Goal: Task Accomplishment & Management: Manage account settings

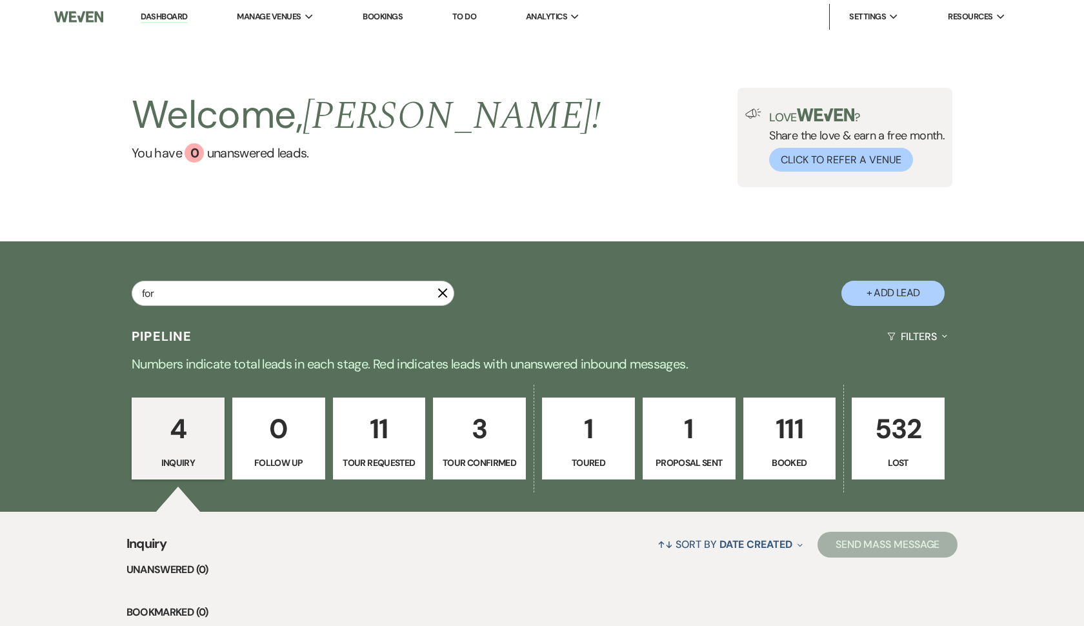
type input "fore"
select select "8"
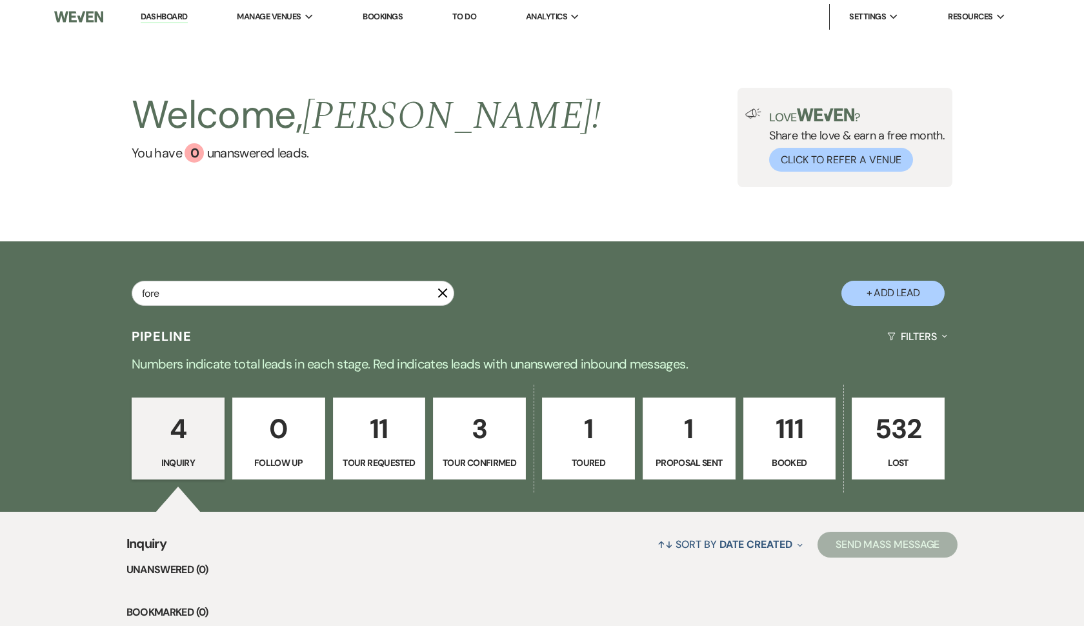
select select "8"
select select "5"
select select "8"
select select "1"
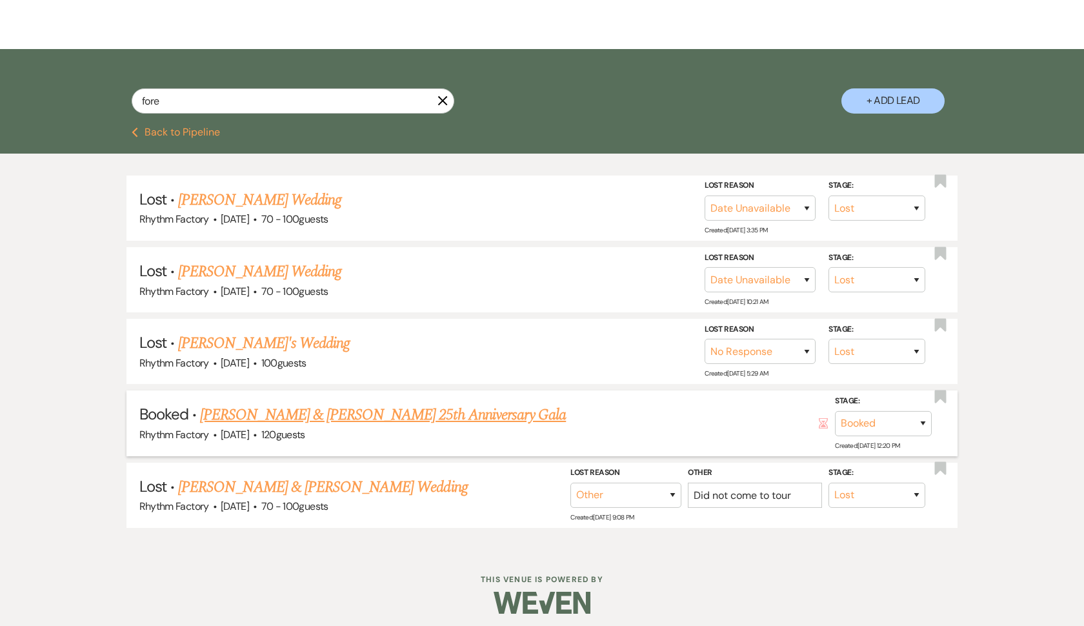
scroll to position [192, 0]
type input "fore"
click at [290, 416] on link "[PERSON_NAME] & [PERSON_NAME] 25th Anniversary Gala" at bounding box center [383, 415] width 366 height 23
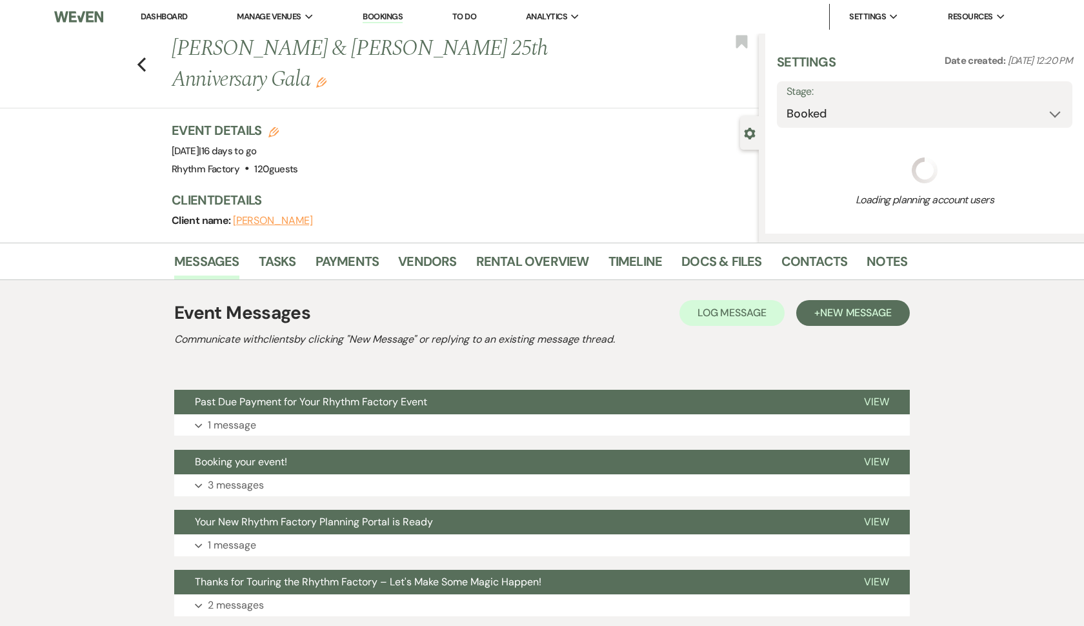
select select "5"
select select "13"
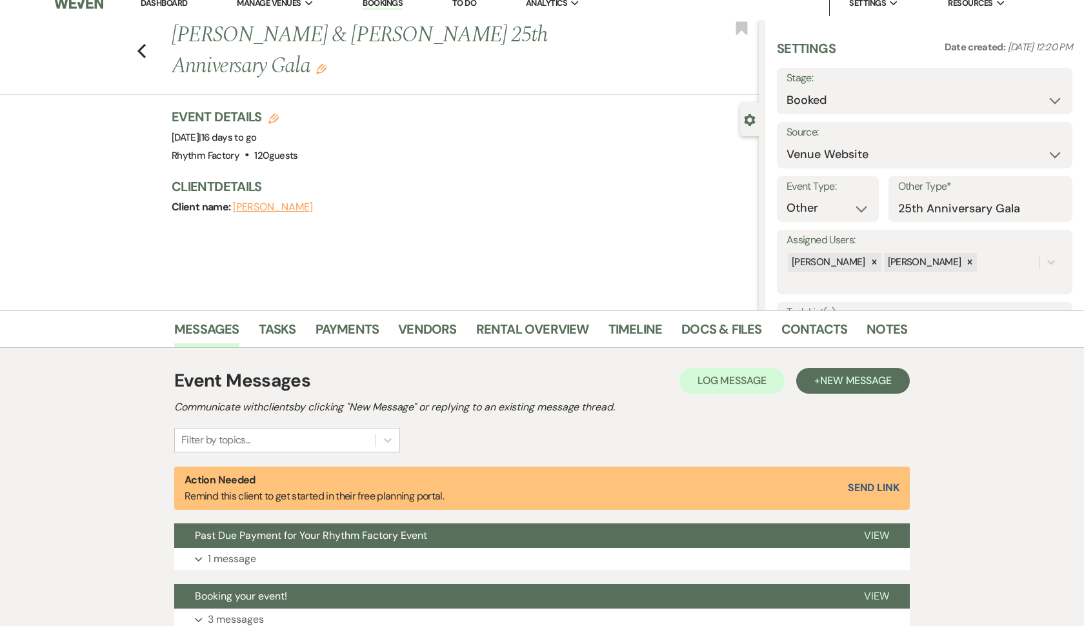
scroll to position [16, 0]
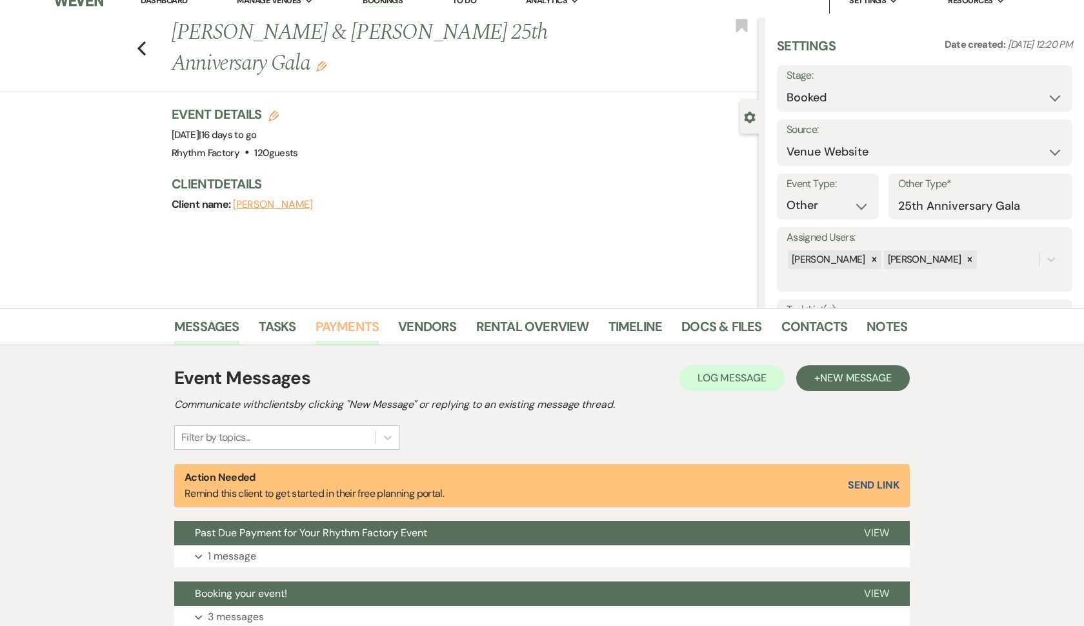
click at [337, 329] on link "Payments" at bounding box center [347, 330] width 64 height 28
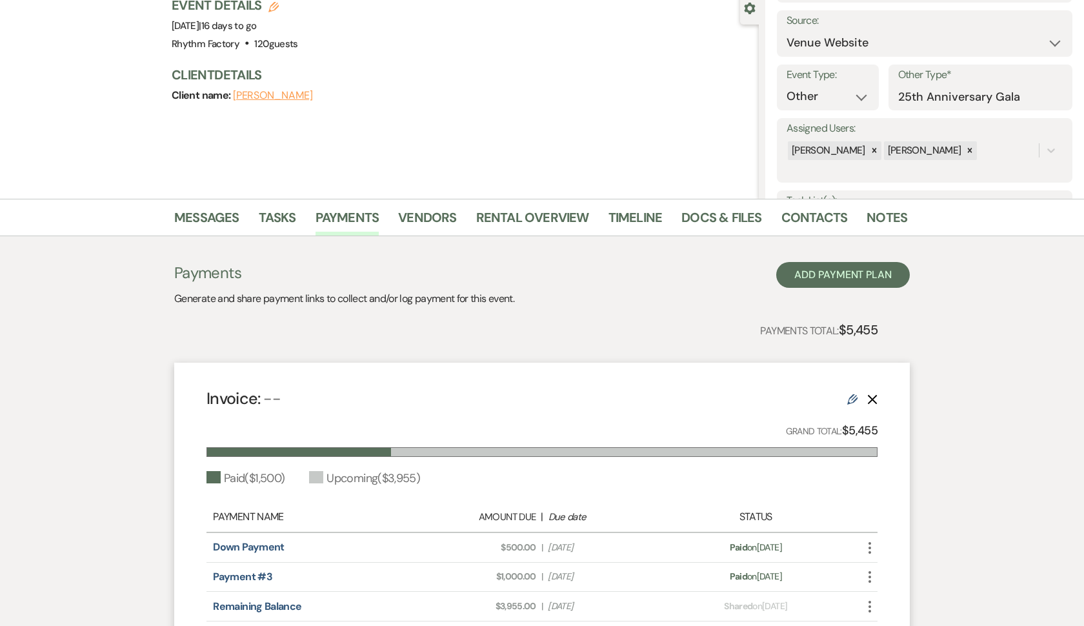
scroll to position [127, 0]
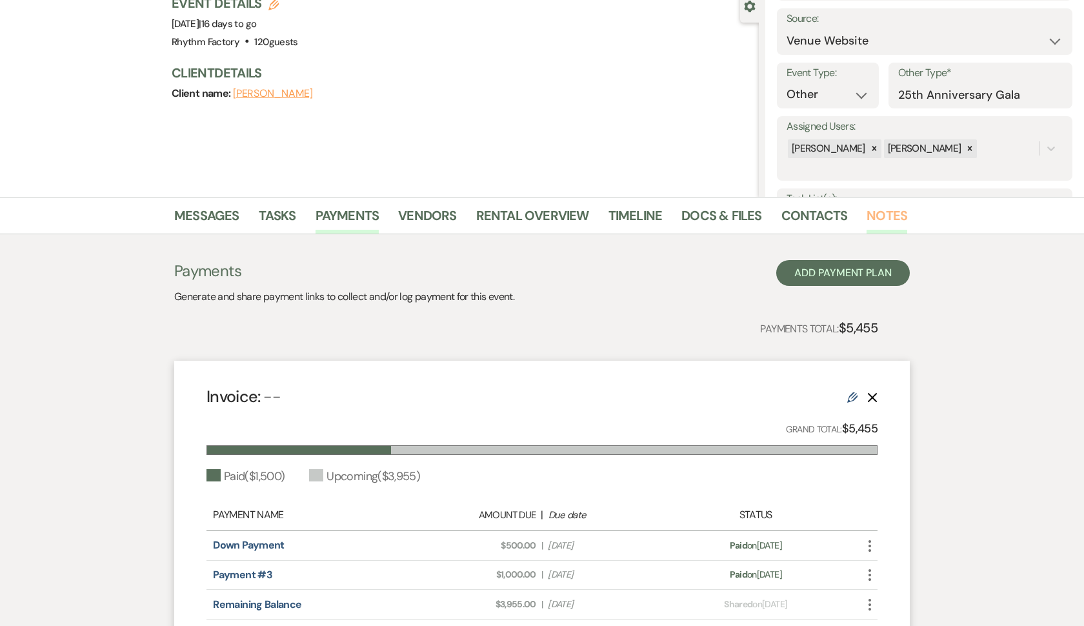
click at [886, 219] on link "Notes" at bounding box center [886, 219] width 41 height 28
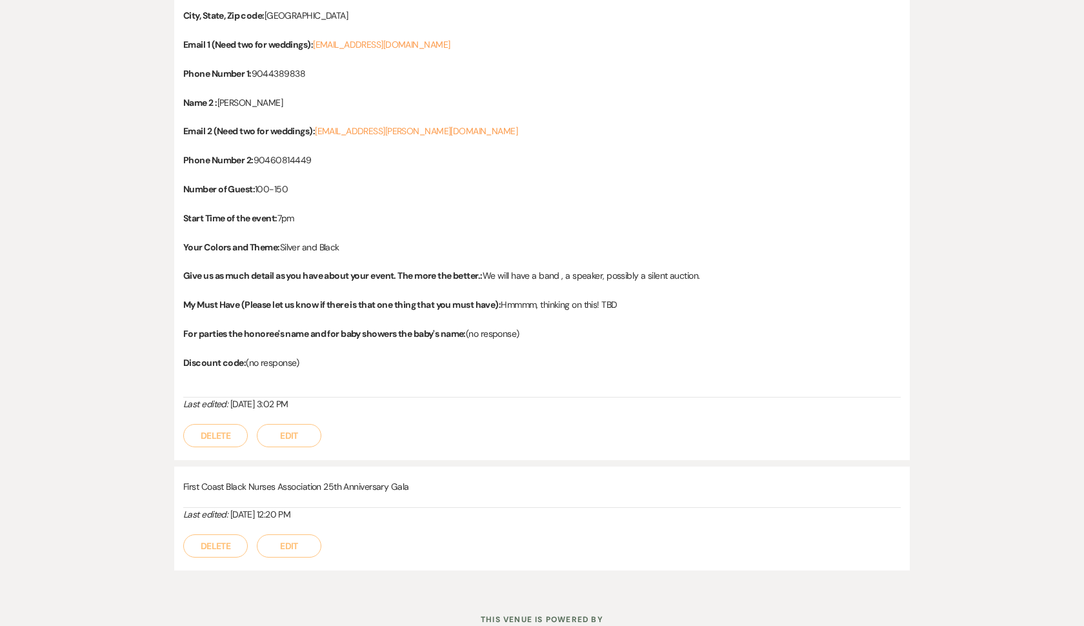
scroll to position [621, 0]
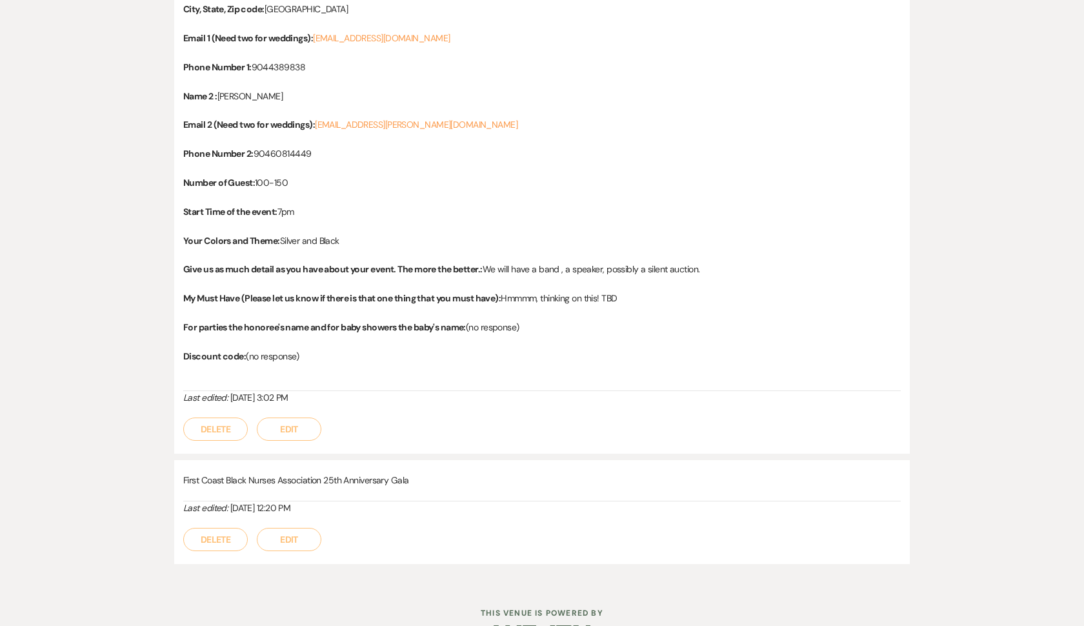
click at [286, 425] on button "Edit" at bounding box center [289, 428] width 65 height 23
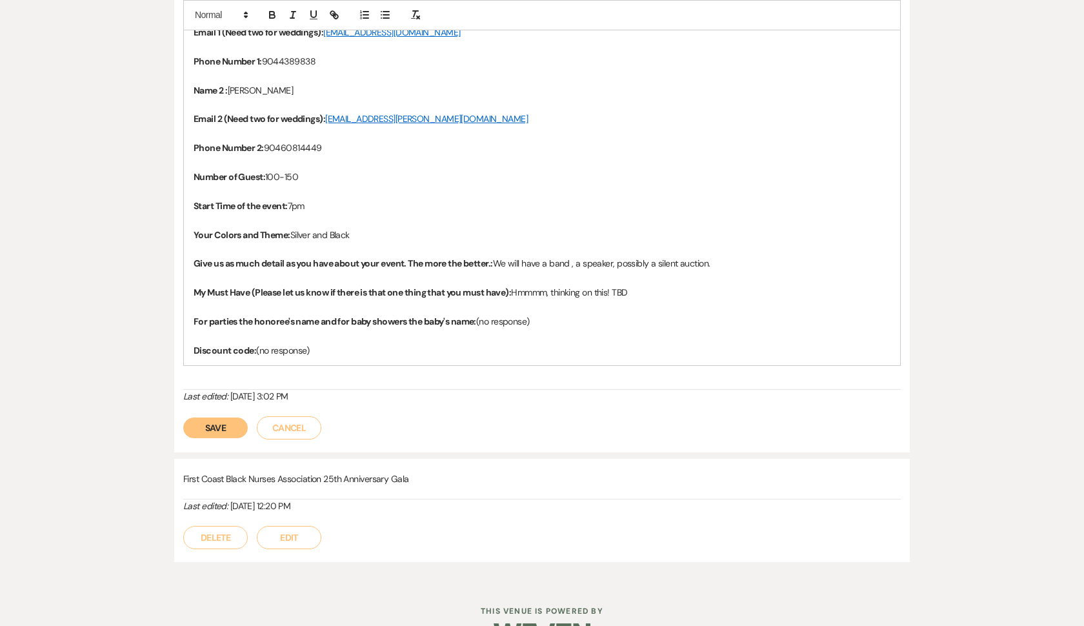
scroll to position [678, 0]
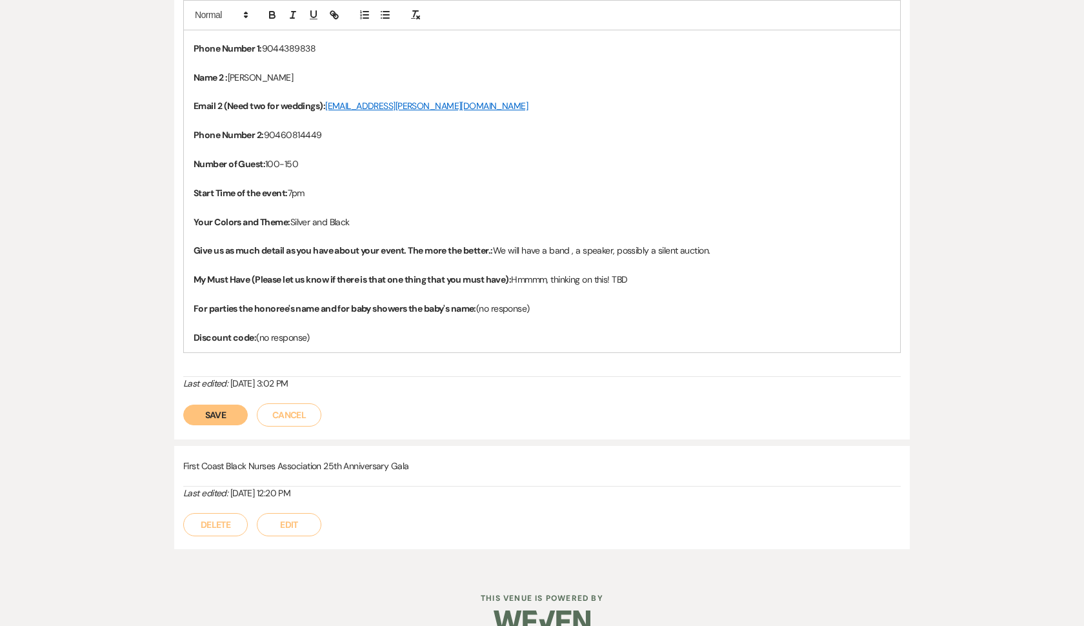
click at [333, 330] on p "Discount code: (no response)" at bounding box center [542, 337] width 697 height 14
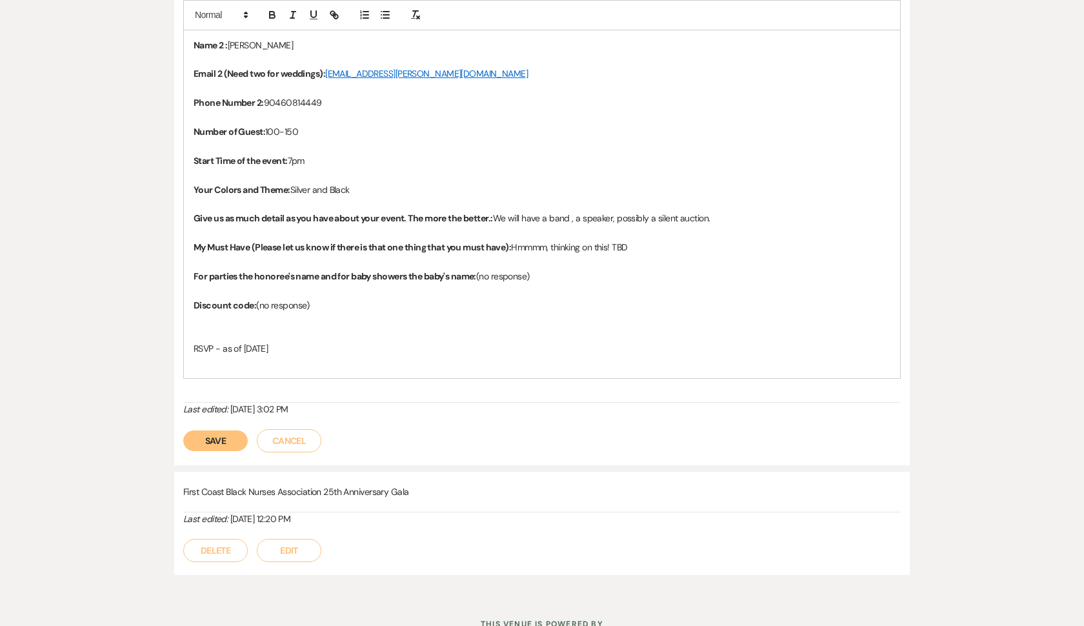
scroll to position [711, 0]
click at [286, 343] on p "RSVP - as of [DATE]" at bounding box center [542, 347] width 697 height 14
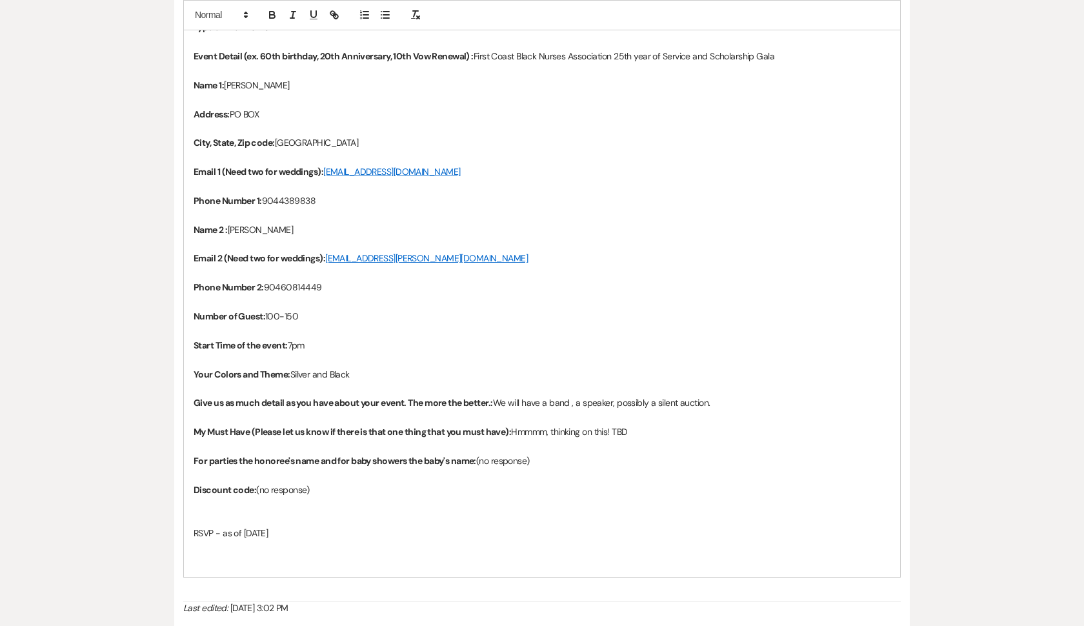
scroll to position [528, 0]
click at [385, 16] on icon "button" at bounding box center [385, 15] width 12 height 12
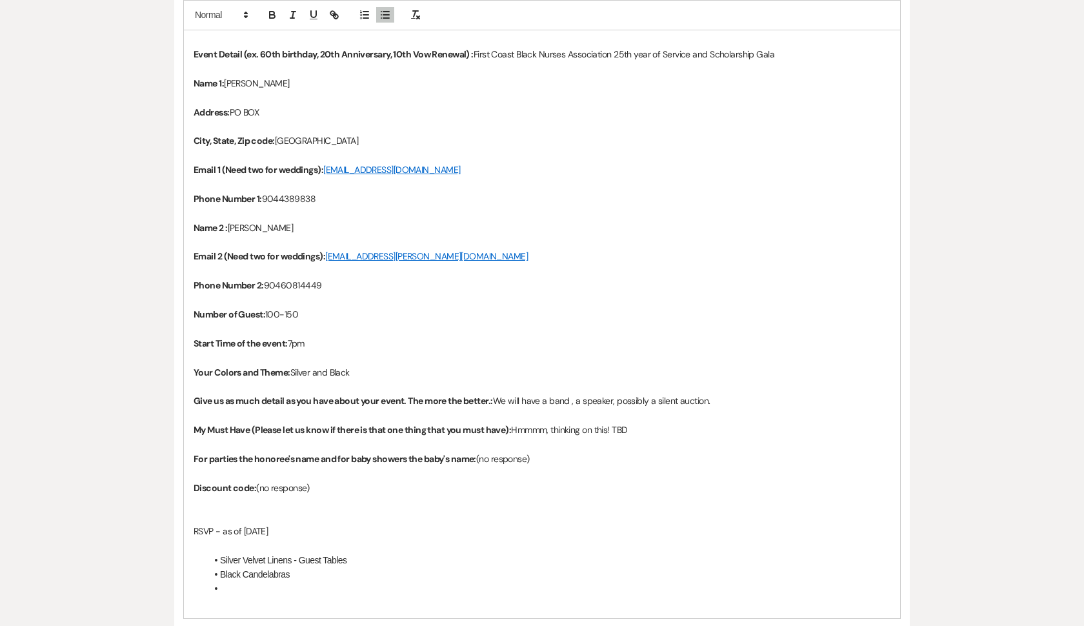
click at [244, 596] on p at bounding box center [542, 603] width 697 height 14
click at [237, 581] on li at bounding box center [548, 588] width 684 height 14
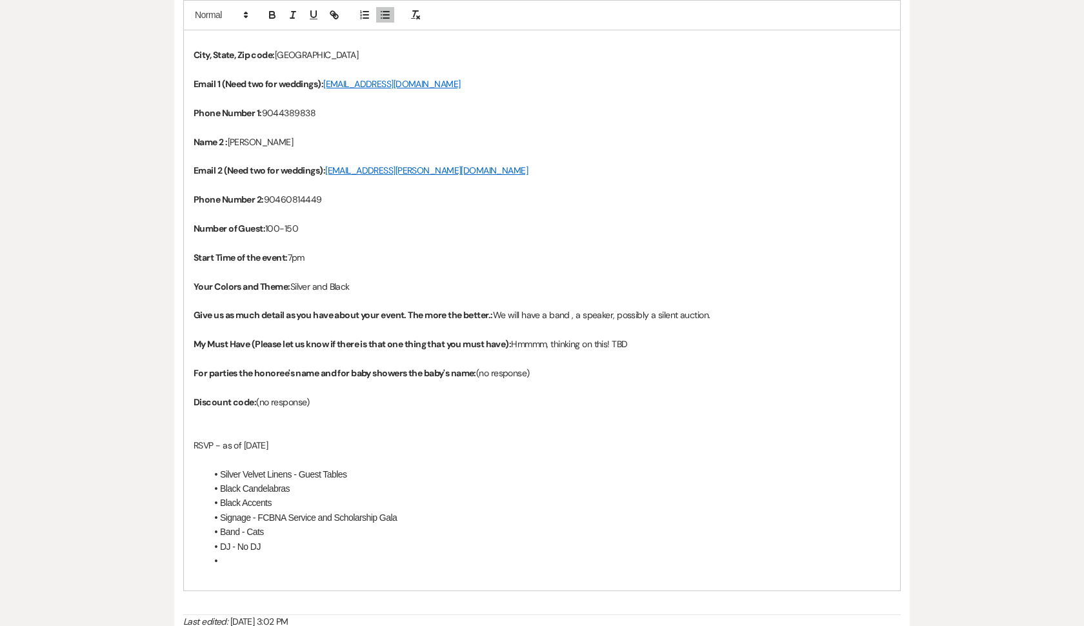
scroll to position [626, 0]
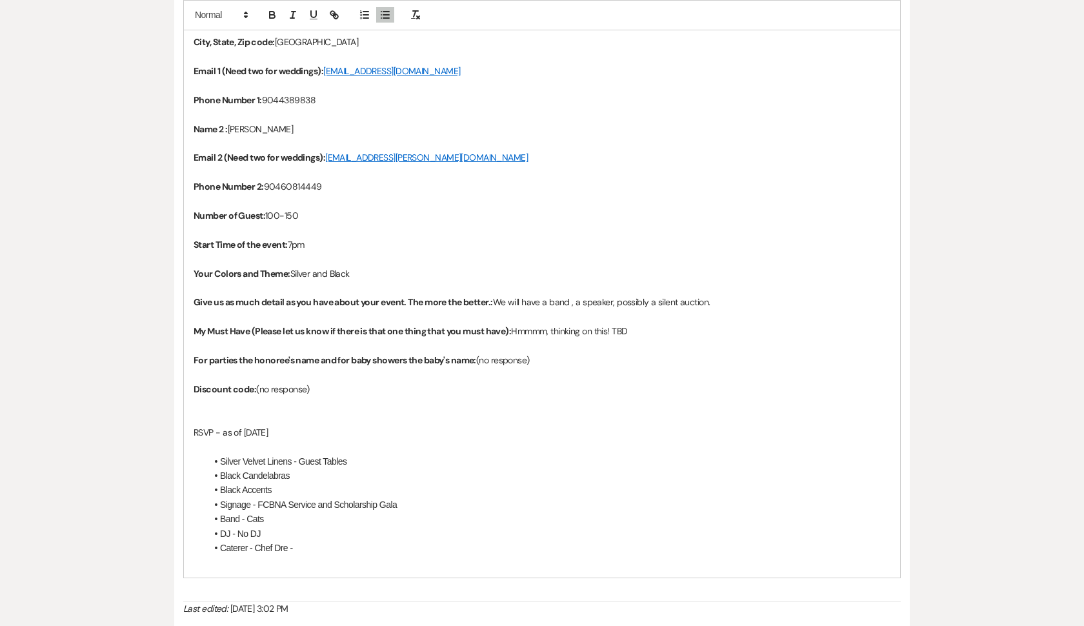
click at [293, 237] on p "Start Time of the event: 7pm" at bounding box center [542, 244] width 697 height 14
click at [306, 239] on p "Start Time of the event: 7pm" at bounding box center [542, 244] width 697 height 14
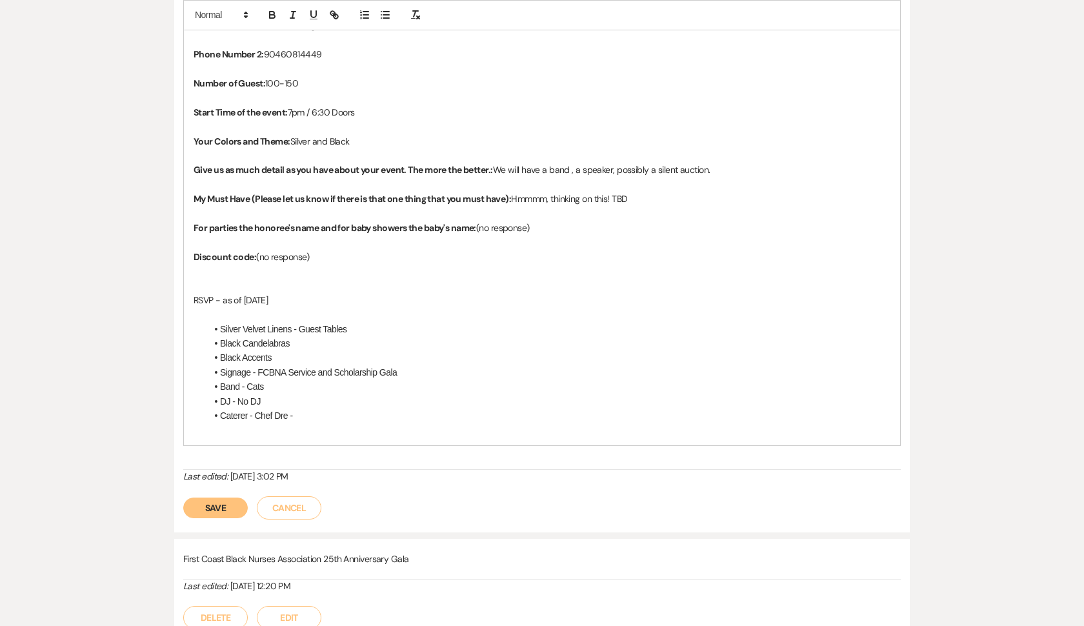
scroll to position [779, 0]
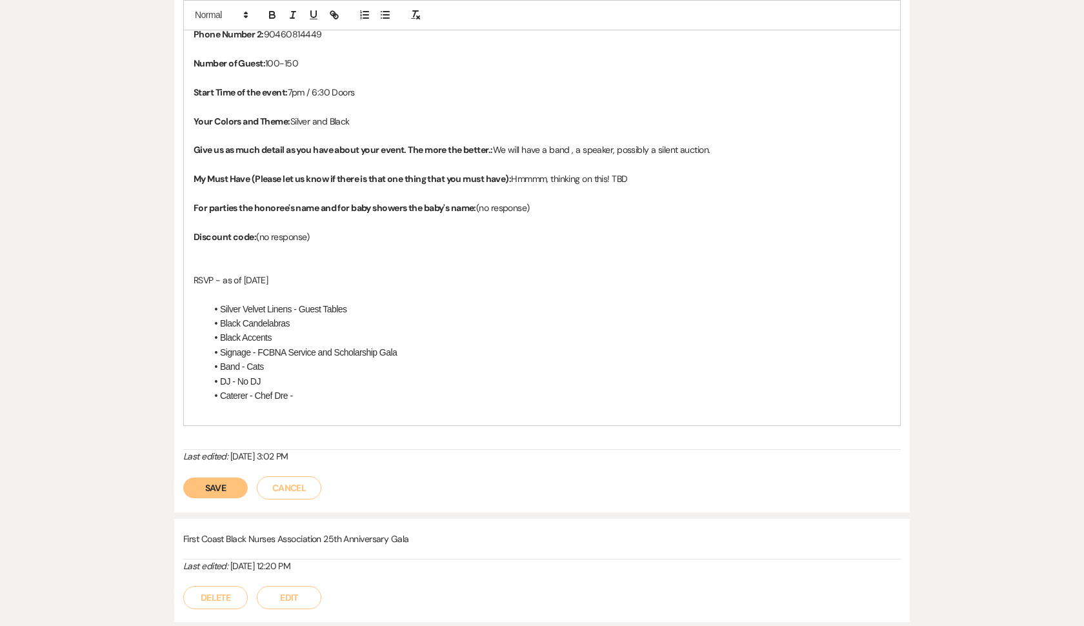
click at [313, 389] on li "Caterer - Chef Dre -" at bounding box center [548, 395] width 684 height 14
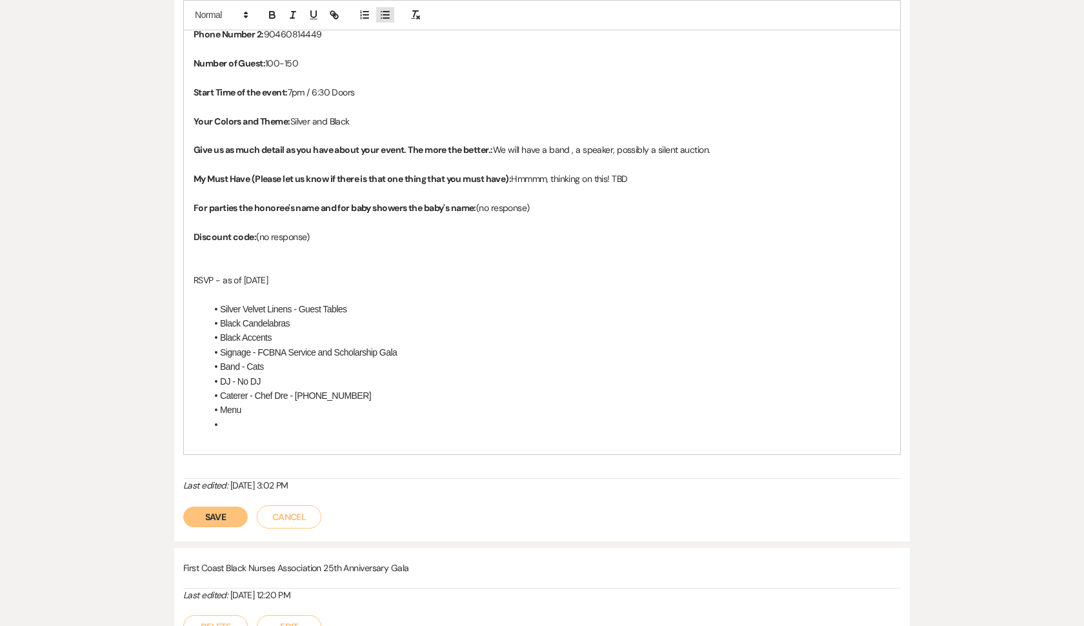
click at [380, 18] on icon "button" at bounding box center [385, 15] width 12 height 12
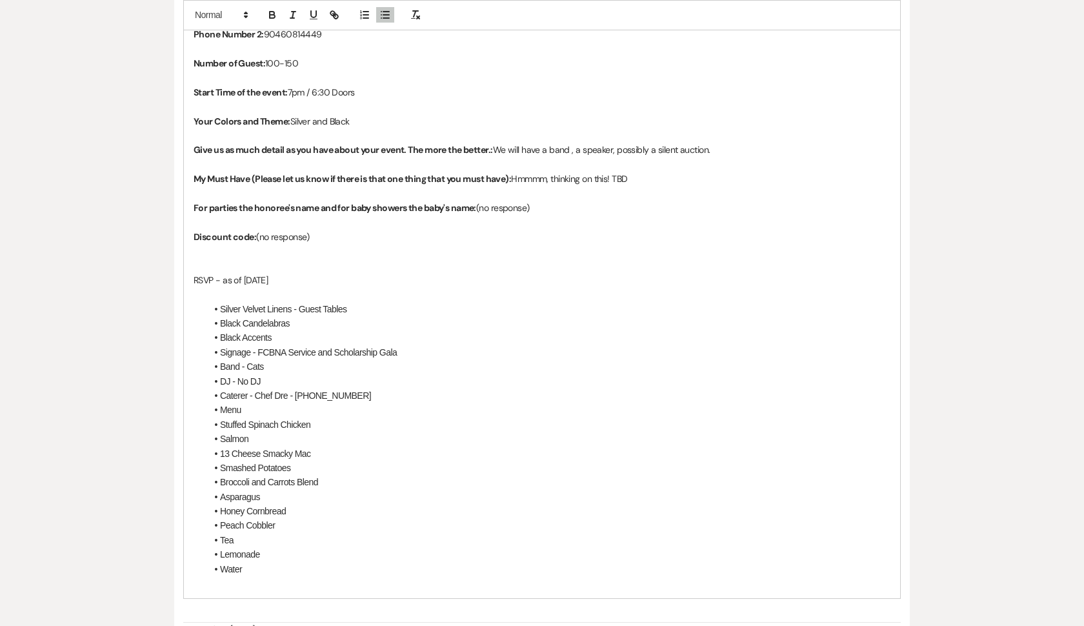
click at [274, 330] on li "Black Accents" at bounding box center [548, 337] width 684 height 14
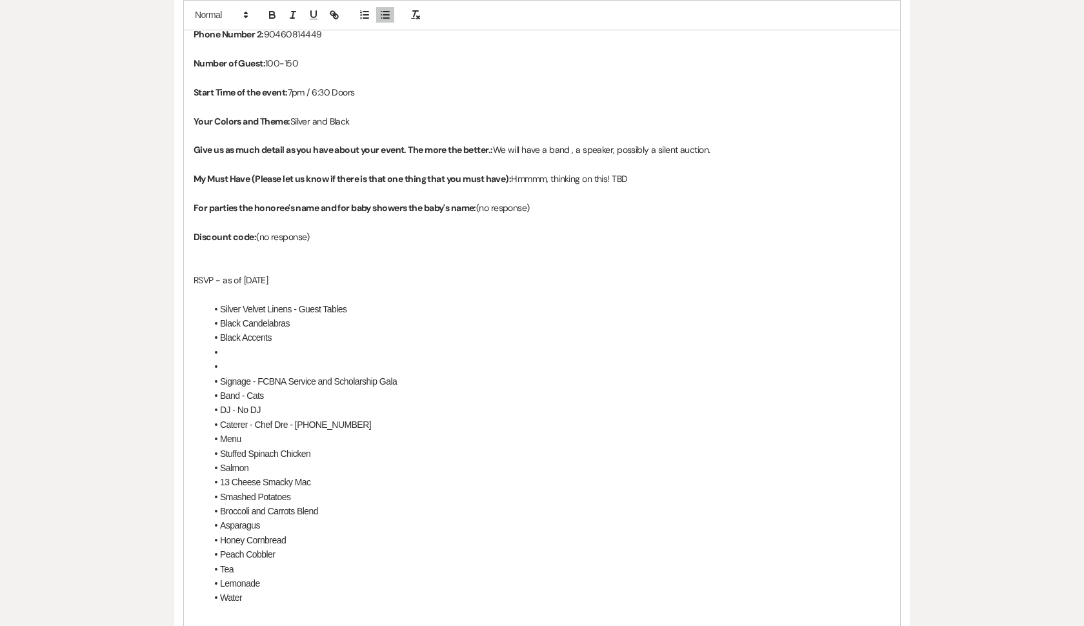
click at [236, 345] on li at bounding box center [548, 352] width 684 height 14
click at [388, 16] on icon "button" at bounding box center [385, 15] width 12 height 12
click at [235, 359] on li at bounding box center [548, 366] width 684 height 14
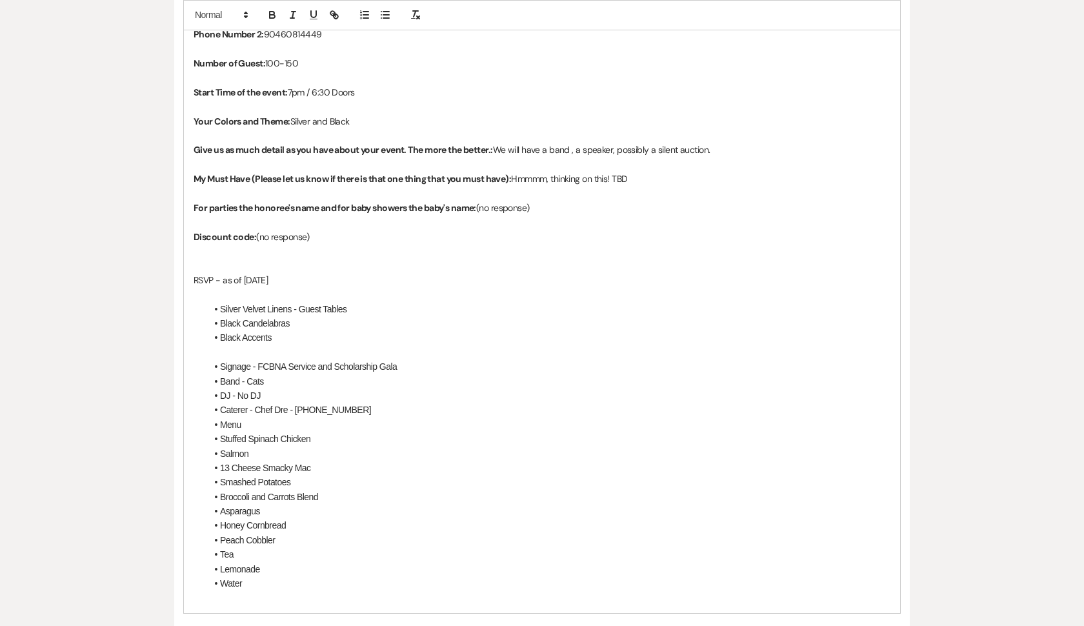
click at [220, 359] on li "Signage - FCBNA Service and Scholarship Gala" at bounding box center [548, 366] width 684 height 14
click at [385, 15] on line "button" at bounding box center [386, 15] width 6 height 0
click at [393, 359] on p "Signage - FCBNA Service and Scholarship Gala" at bounding box center [542, 366] width 697 height 14
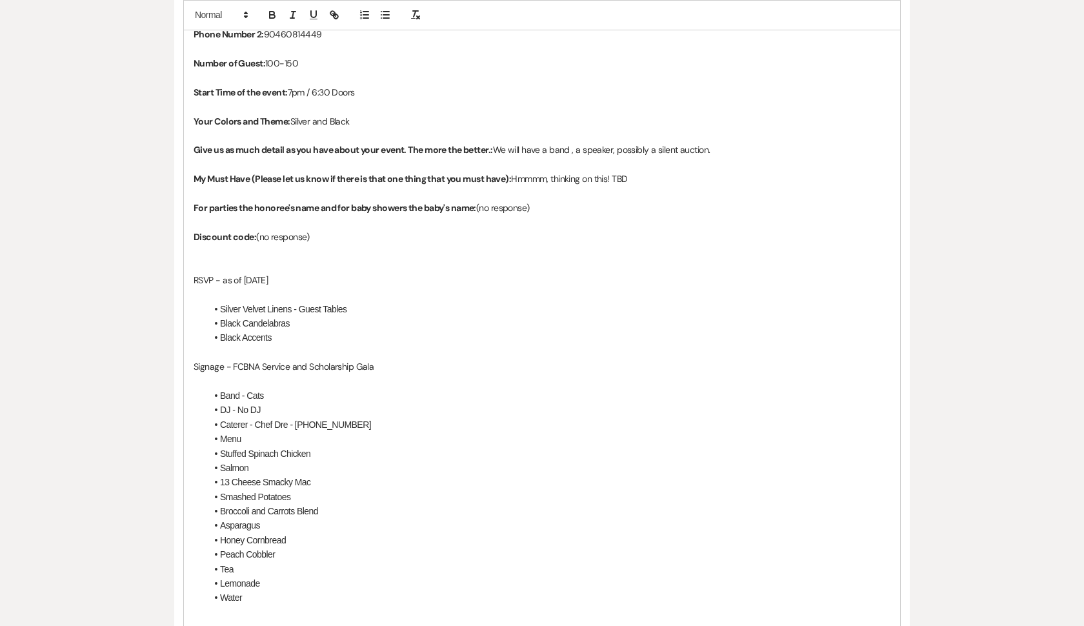
click at [222, 388] on li "Band - Cats" at bounding box center [548, 395] width 684 height 14
click at [383, 15] on line "button" at bounding box center [386, 15] width 6 height 0
click at [214, 388] on p "Band - Cats" at bounding box center [542, 395] width 697 height 14
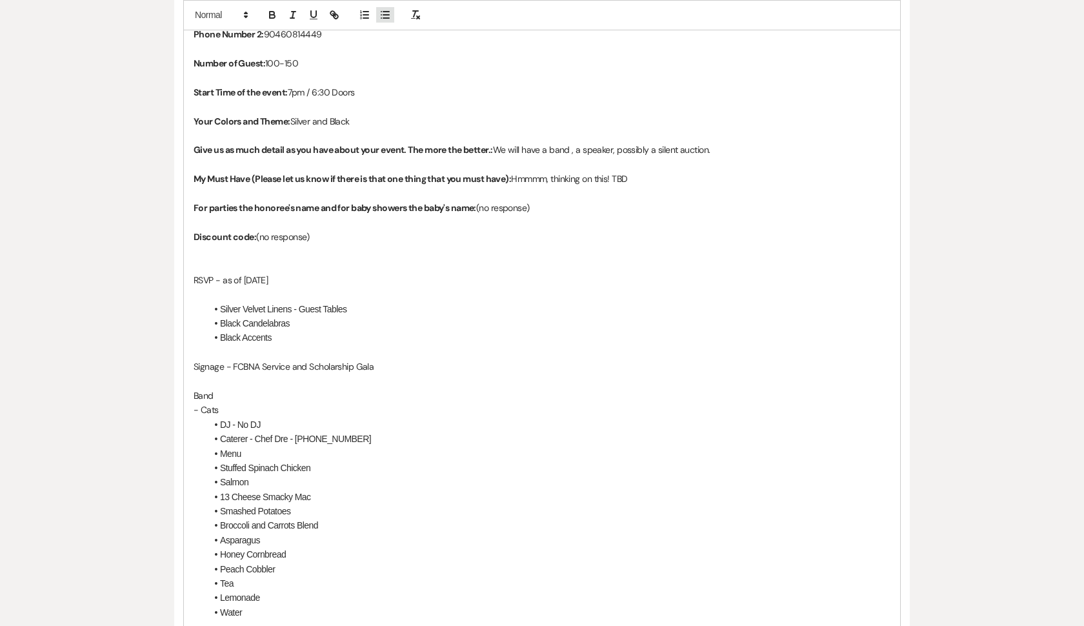
click at [387, 22] on button "button" at bounding box center [385, 14] width 18 height 15
click at [226, 403] on li "- Cats" at bounding box center [548, 410] width 684 height 14
click at [263, 403] on li "Cats" at bounding box center [548, 410] width 684 height 14
click at [220, 417] on li "DJ - No DJ" at bounding box center [548, 424] width 684 height 14
click at [220, 432] on li "Caterer - Chef Dre - [PHONE_NUMBER]" at bounding box center [548, 439] width 684 height 14
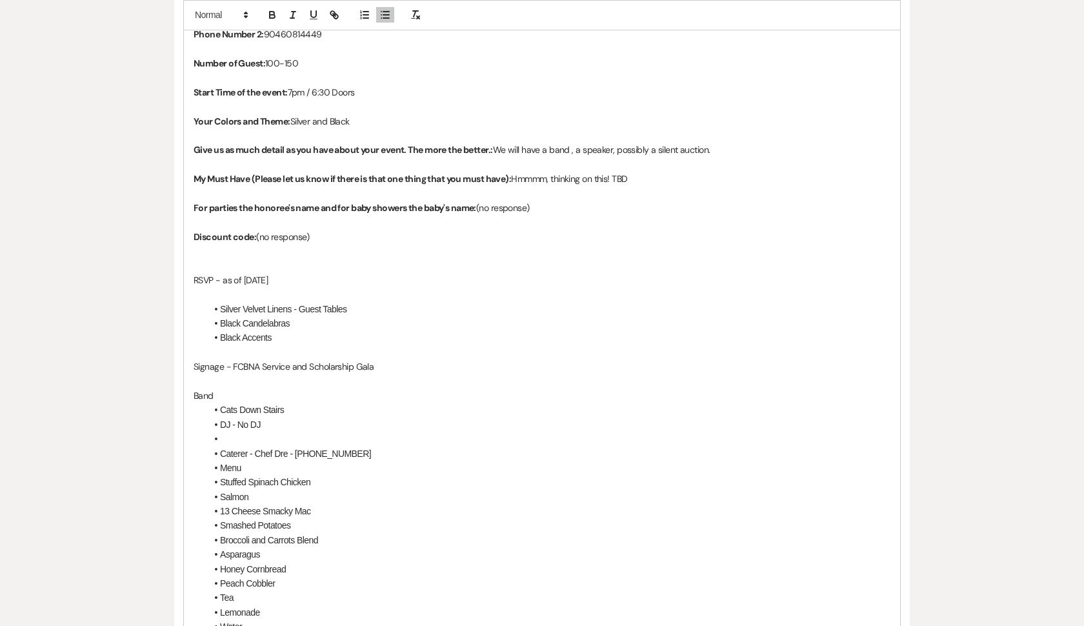
click at [224, 432] on li at bounding box center [548, 439] width 684 height 14
click at [382, 17] on icon "button" at bounding box center [385, 15] width 12 height 12
click at [221, 446] on li "Caterer - Chef Dre - [PHONE_NUMBER]" at bounding box center [548, 453] width 684 height 14
click at [386, 16] on icon "button" at bounding box center [385, 15] width 12 height 12
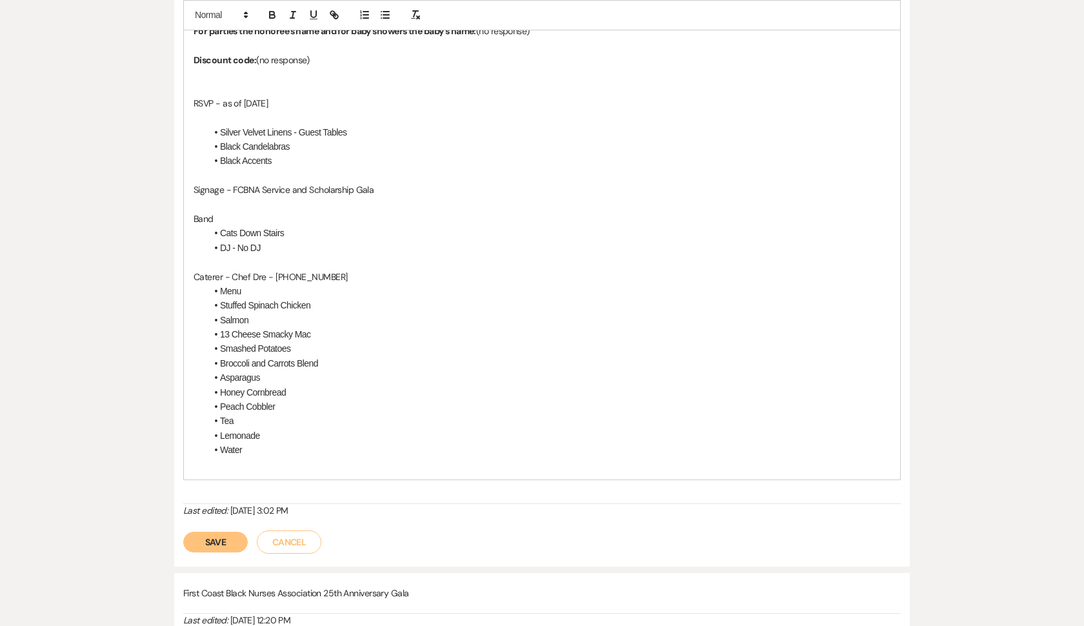
scroll to position [960, 0]
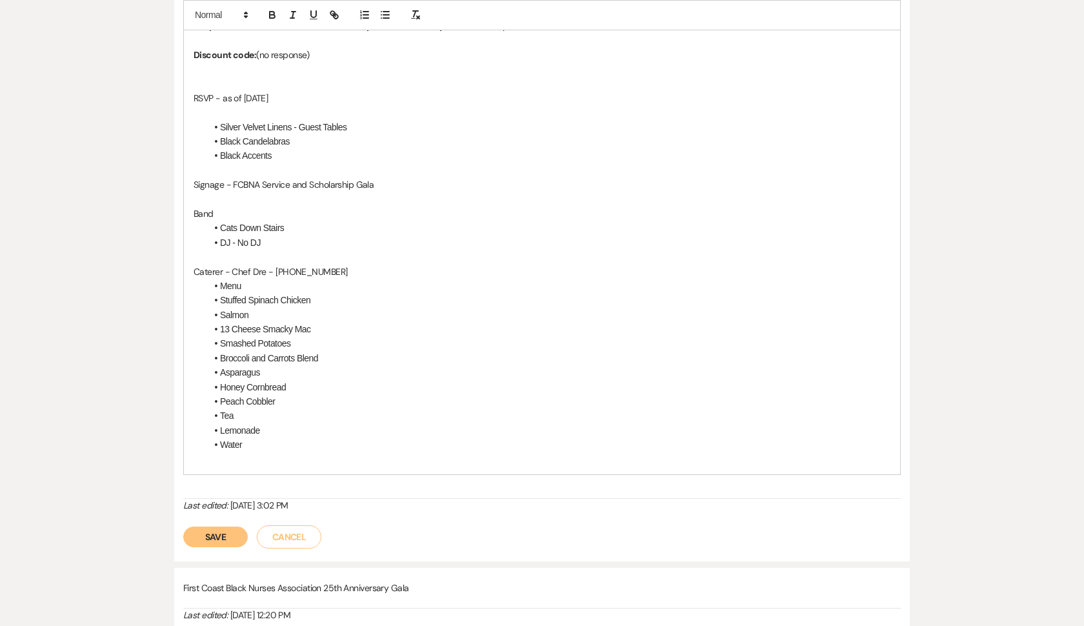
click at [250, 437] on li "Water" at bounding box center [548, 444] width 684 height 14
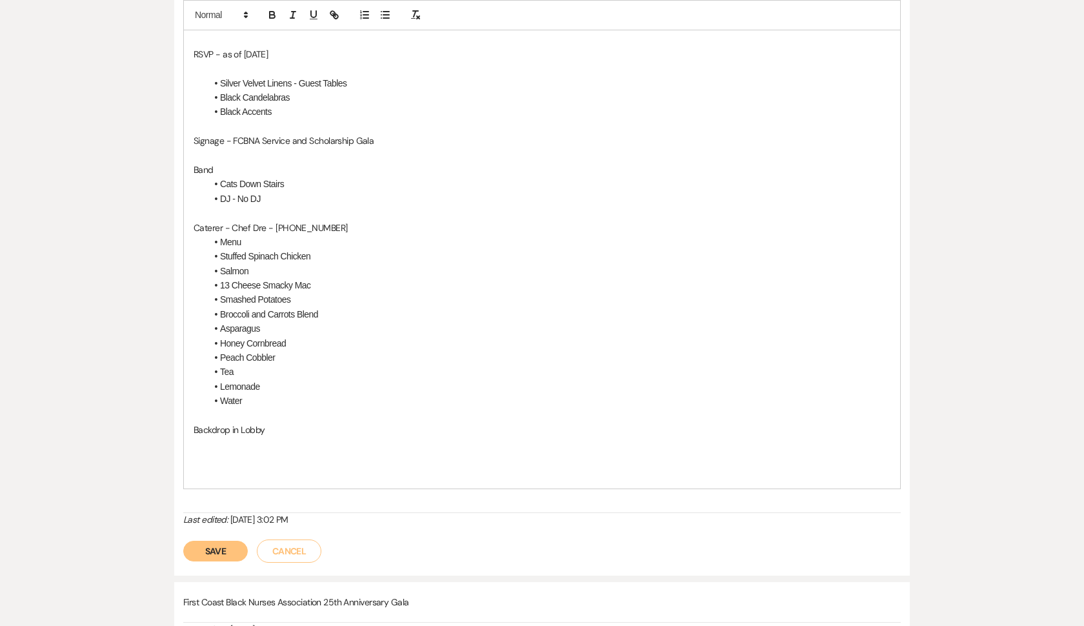
scroll to position [1006, 0]
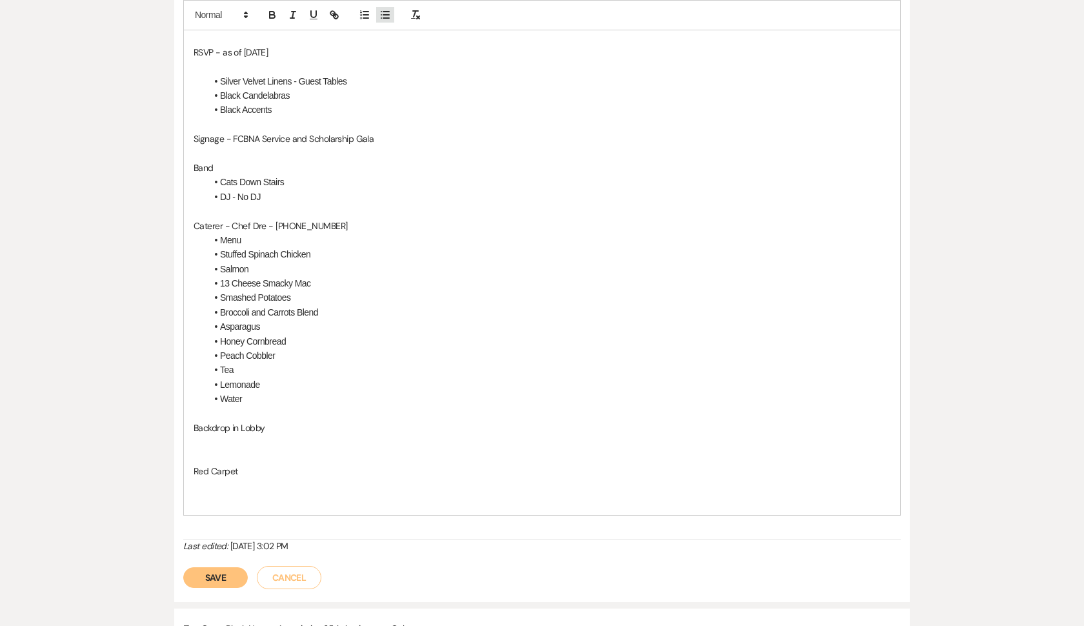
click at [388, 17] on icon "button" at bounding box center [385, 15] width 12 height 12
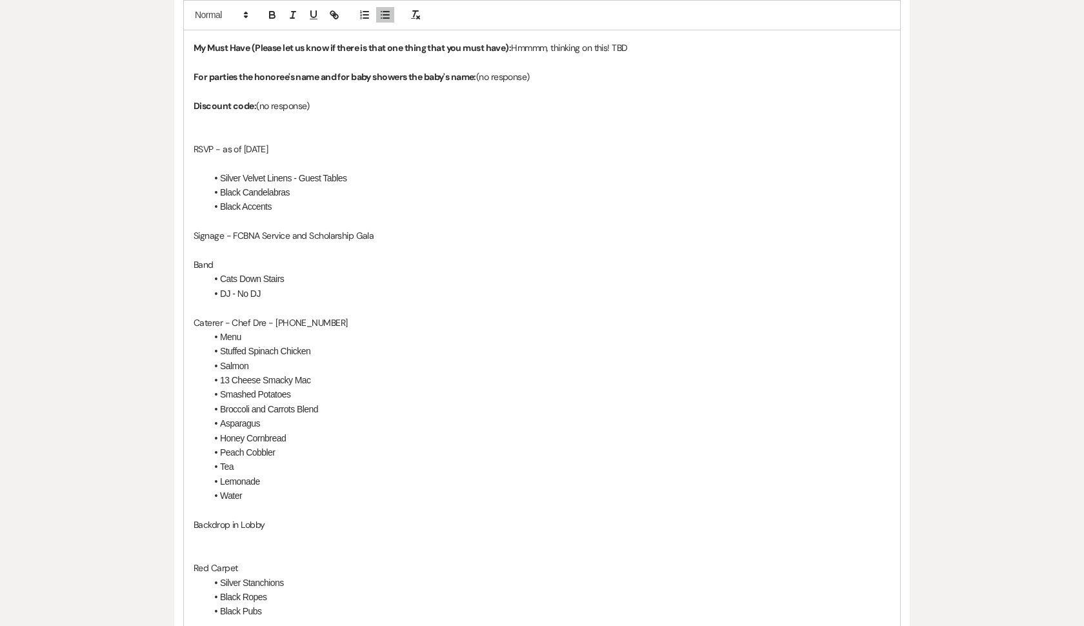
scroll to position [906, 0]
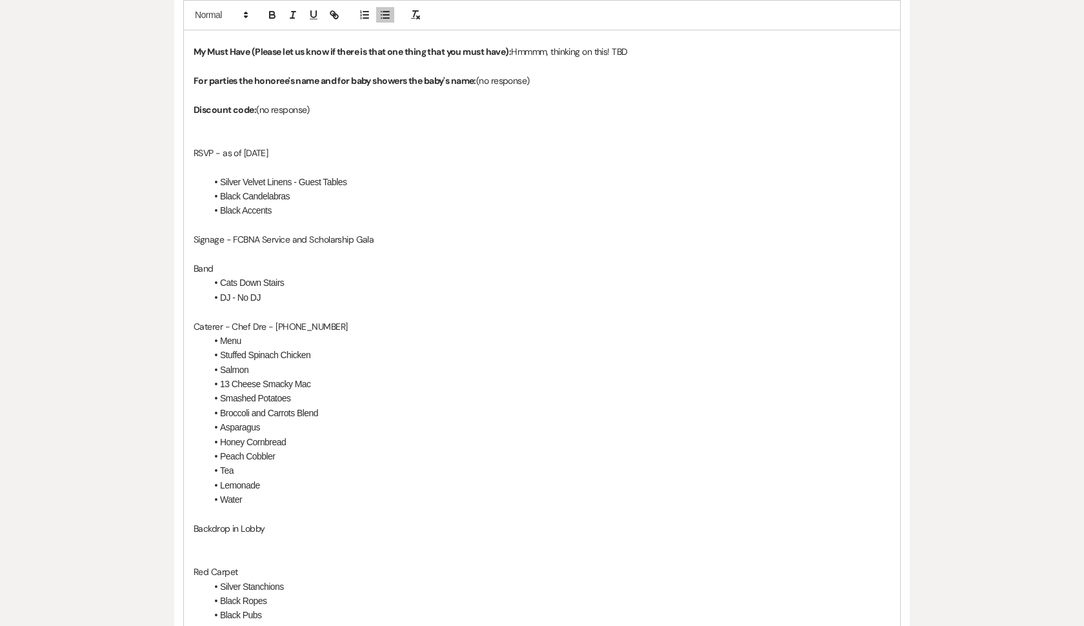
click at [267, 290] on li "DJ - No DJ" at bounding box center [548, 297] width 684 height 14
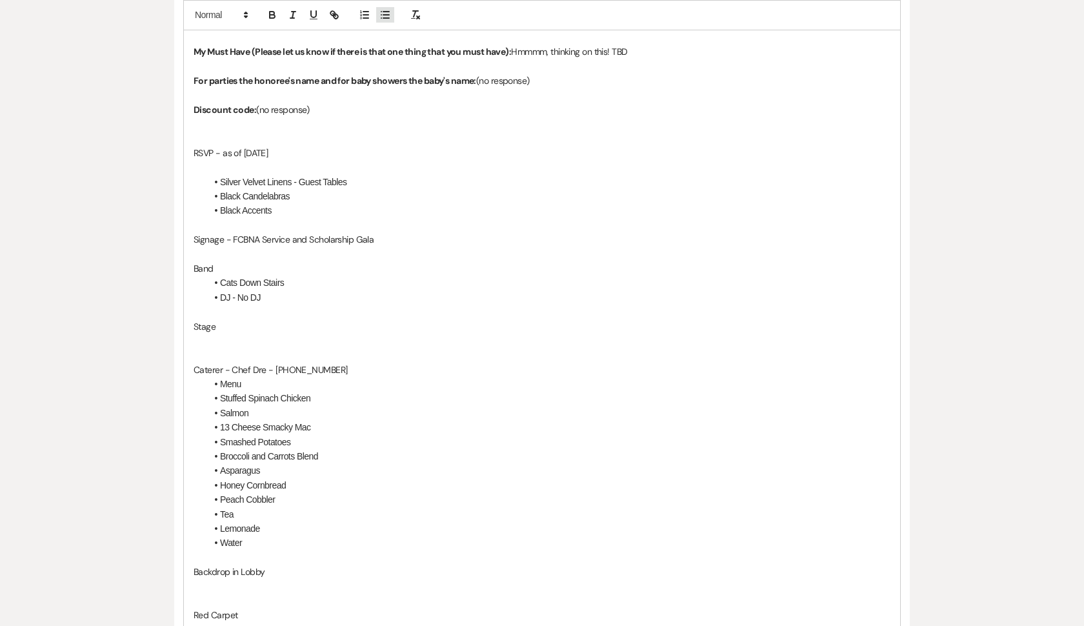
click at [384, 17] on icon "button" at bounding box center [385, 15] width 12 height 12
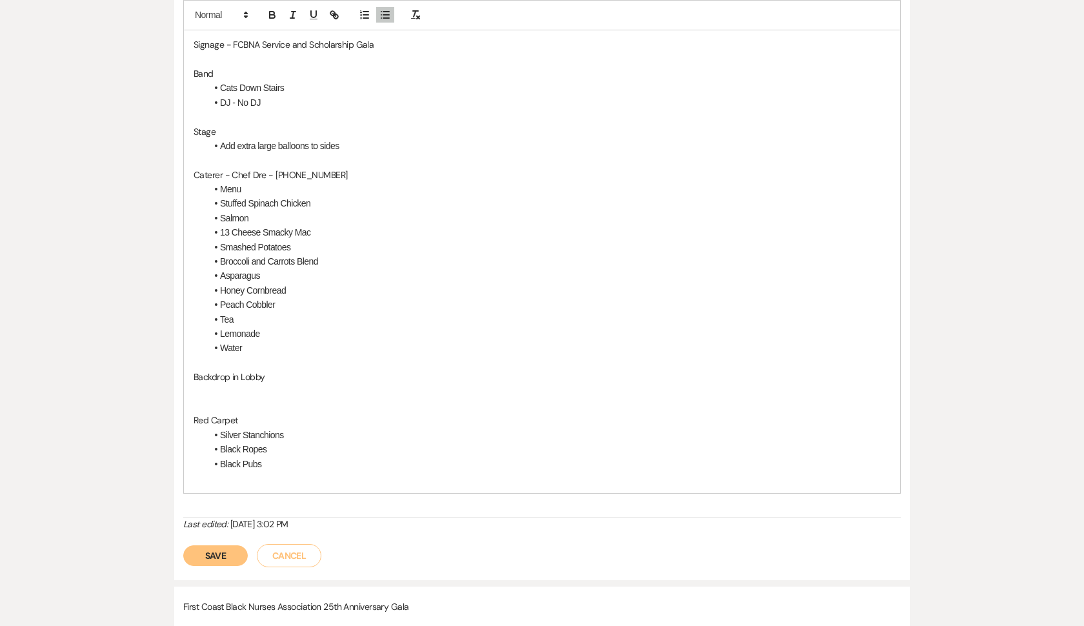
scroll to position [1111, 0]
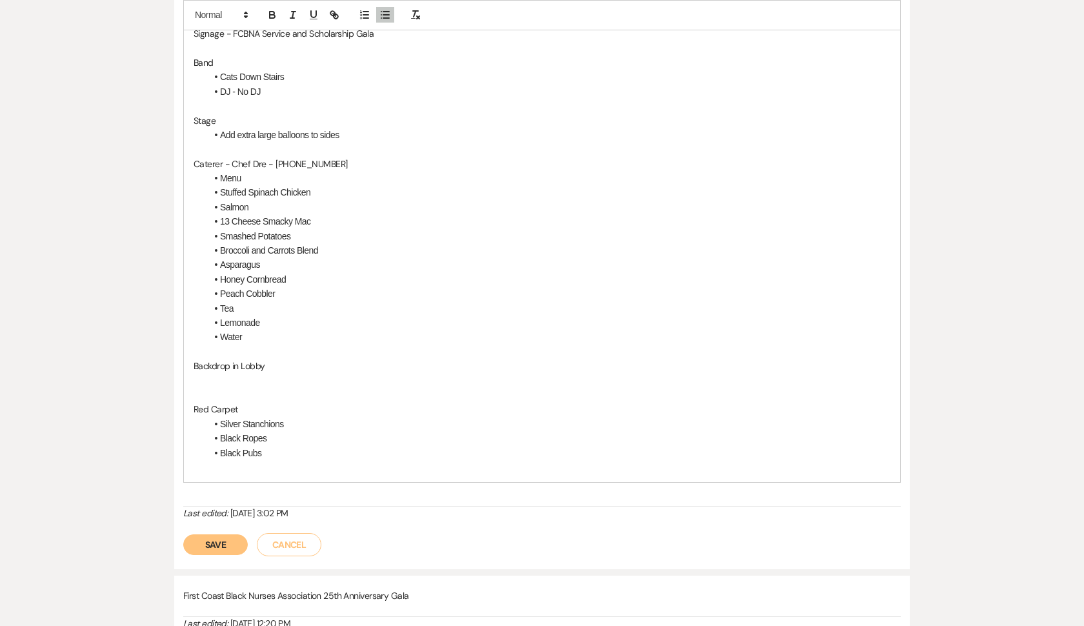
click at [276, 359] on p "Backdrop in Lobby" at bounding box center [542, 366] width 697 height 14
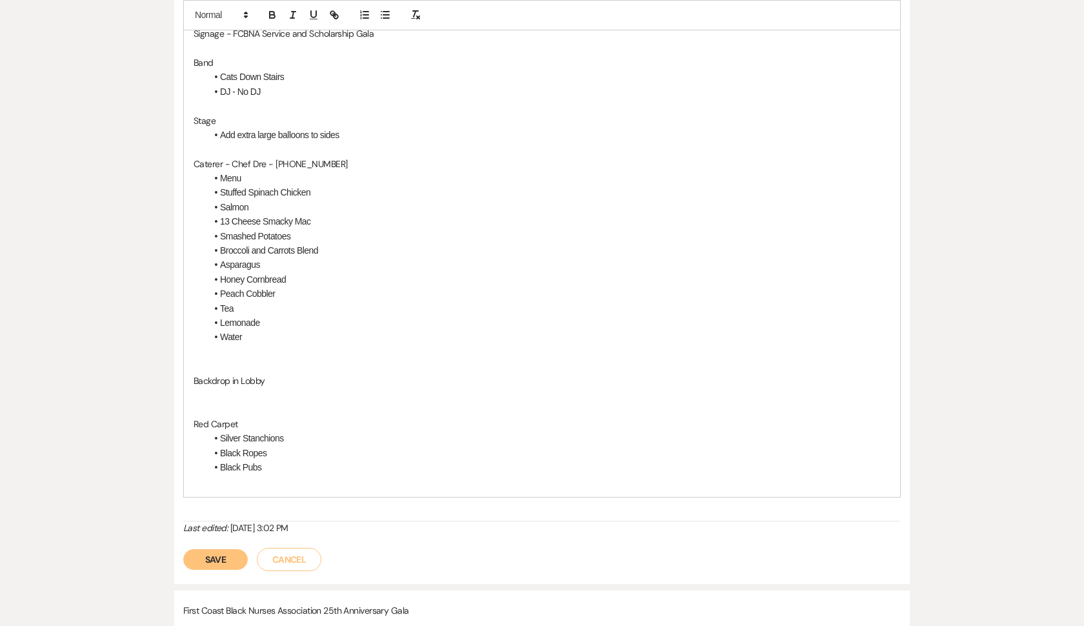
click at [195, 359] on p at bounding box center [542, 366] width 697 height 14
click at [283, 373] on p "Backdrop in Lobby" at bounding box center [542, 380] width 697 height 14
click at [384, 15] on line "button" at bounding box center [386, 15] width 6 height 0
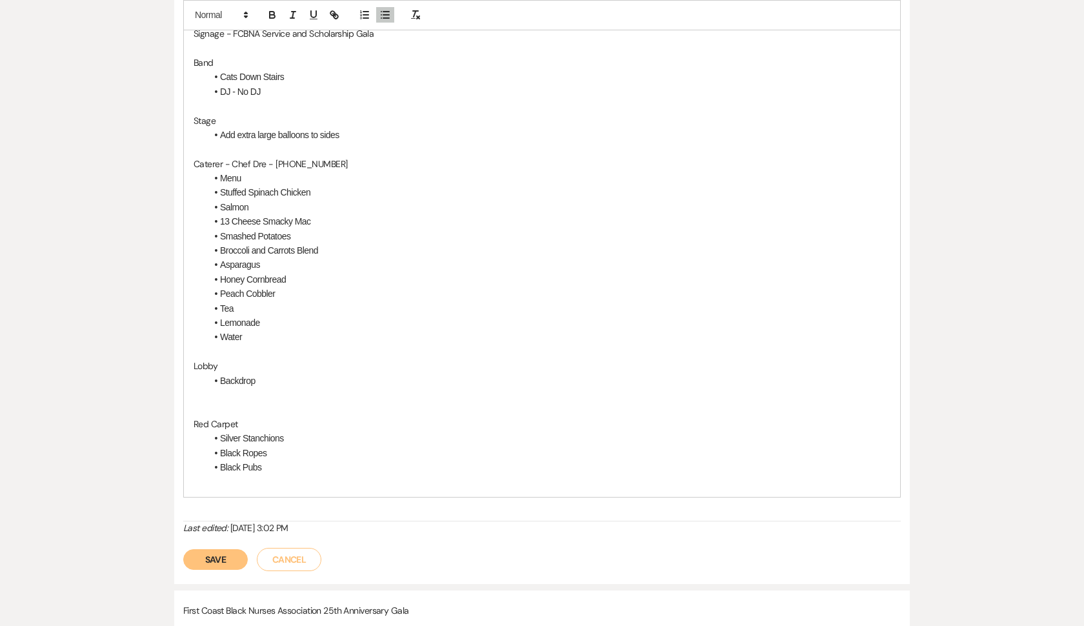
click at [283, 460] on li "Black Pubs" at bounding box center [548, 467] width 684 height 14
click at [244, 402] on p at bounding box center [542, 409] width 697 height 14
click at [261, 373] on li "Backdrop" at bounding box center [548, 380] width 684 height 14
click at [228, 402] on p at bounding box center [542, 409] width 697 height 14
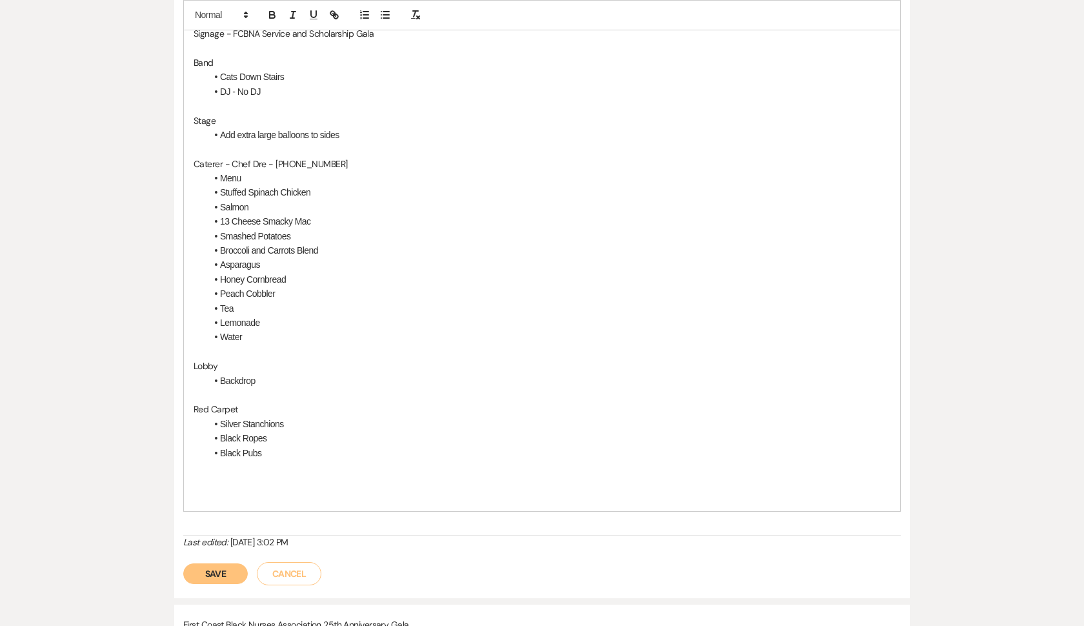
click at [203, 474] on p at bounding box center [542, 481] width 697 height 14
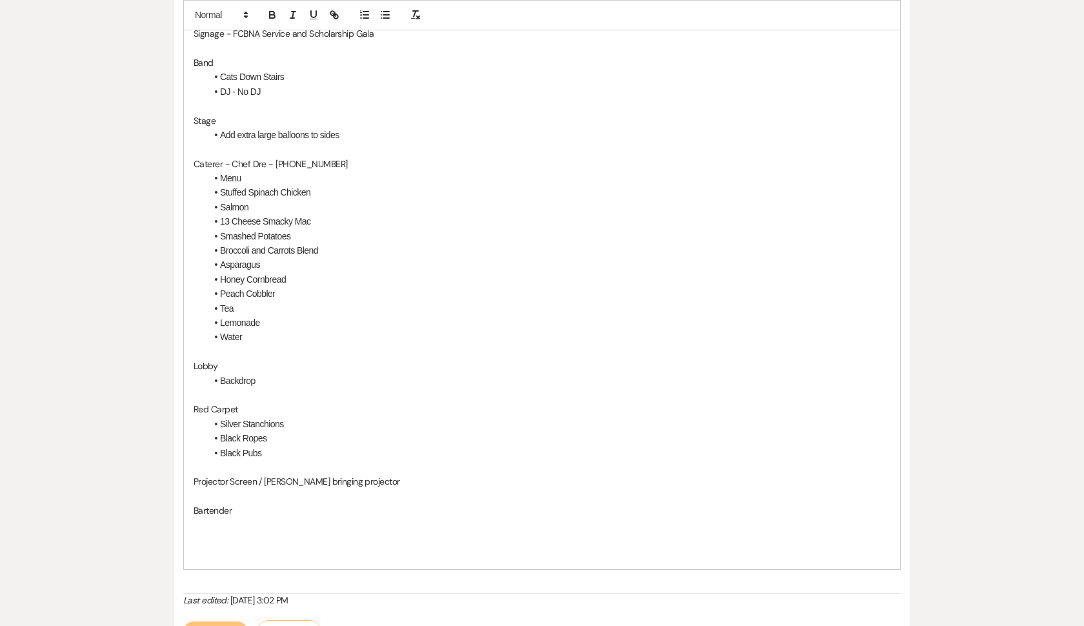
click at [245, 503] on p "Bartender" at bounding box center [542, 510] width 697 height 14
click at [386, 474] on p "Projector Screen / [PERSON_NAME] bringing projector" at bounding box center [542, 481] width 697 height 14
click at [246, 517] on p at bounding box center [542, 524] width 697 height 14
click at [252, 517] on p at bounding box center [542, 524] width 697 height 14
click at [251, 503] on p "Bartender" at bounding box center [542, 510] width 697 height 14
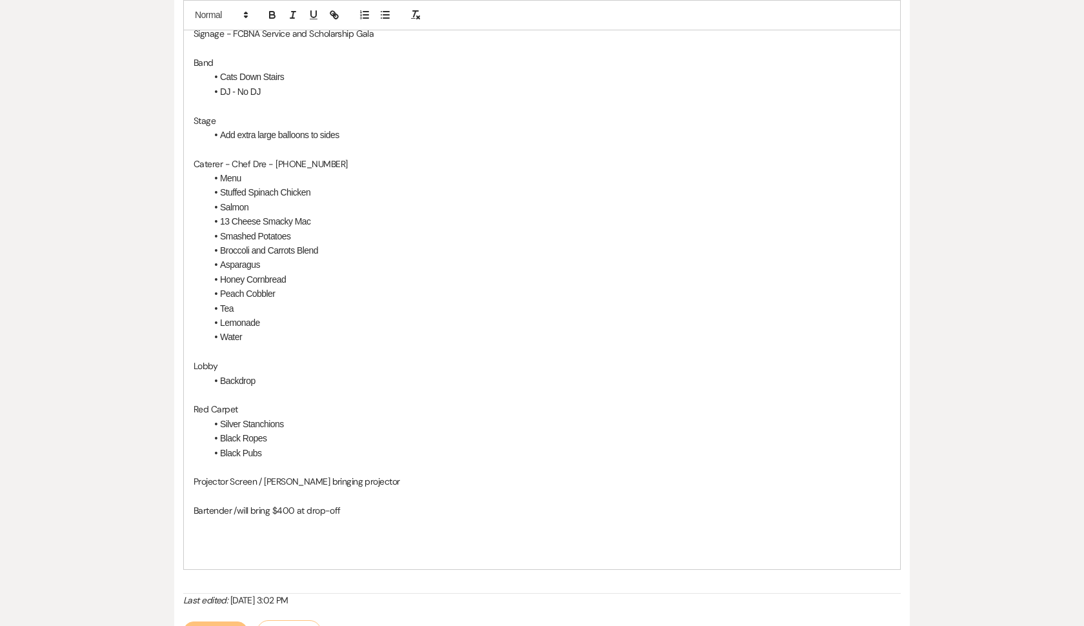
click at [205, 546] on p at bounding box center [542, 553] width 697 height 14
click at [203, 532] on p at bounding box center [542, 539] width 697 height 14
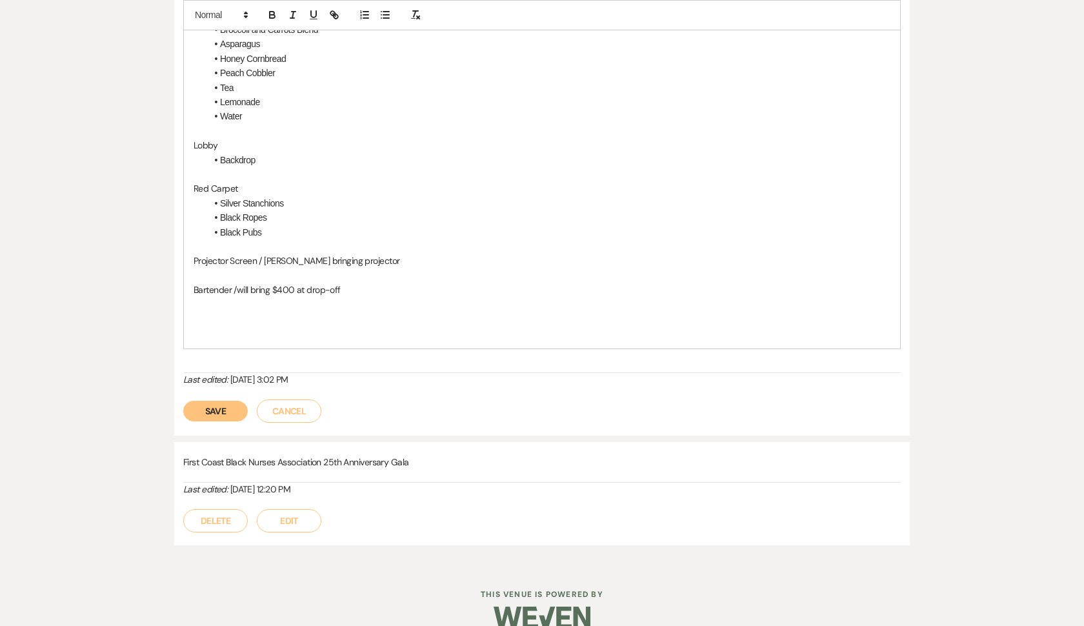
scroll to position [1331, 0]
click at [217, 401] on button "Save" at bounding box center [215, 411] width 65 height 21
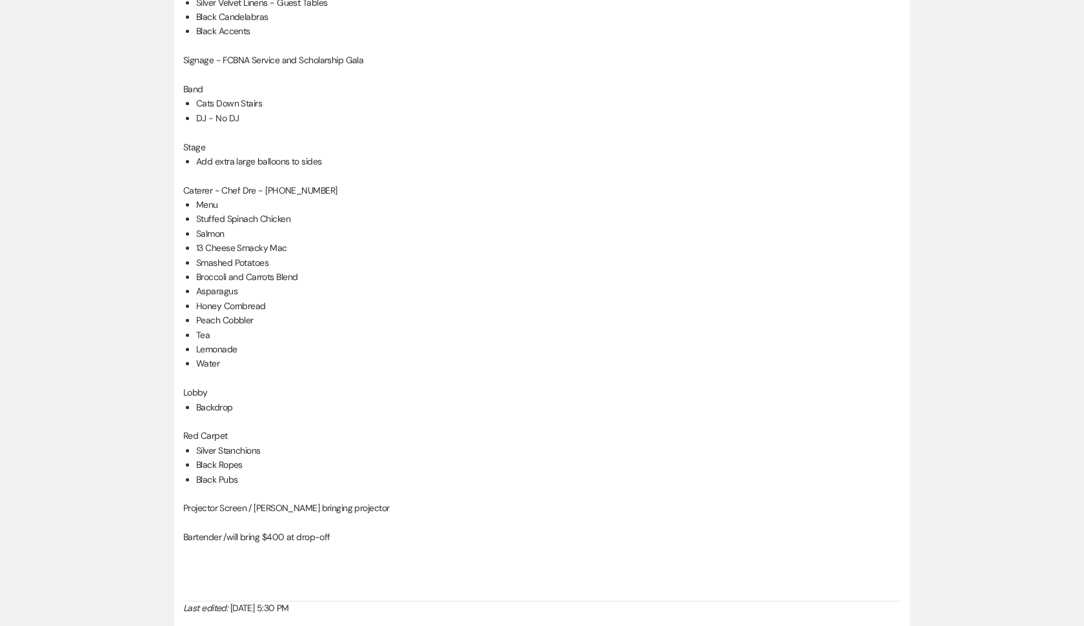
scroll to position [1091, 0]
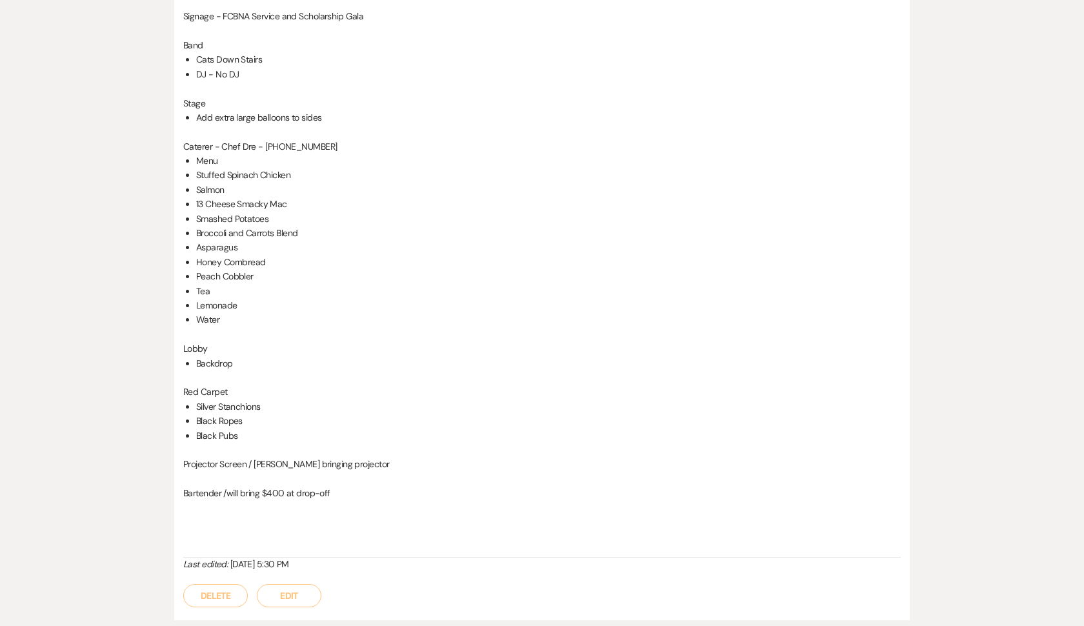
click at [350, 486] on p "Bartender /will bring $400 at drop-off" at bounding box center [541, 493] width 717 height 14
click at [338, 486] on p "Bartender /will bring $400 at drop-off" at bounding box center [541, 493] width 717 height 14
click at [286, 584] on button "Edit" at bounding box center [289, 595] width 65 height 23
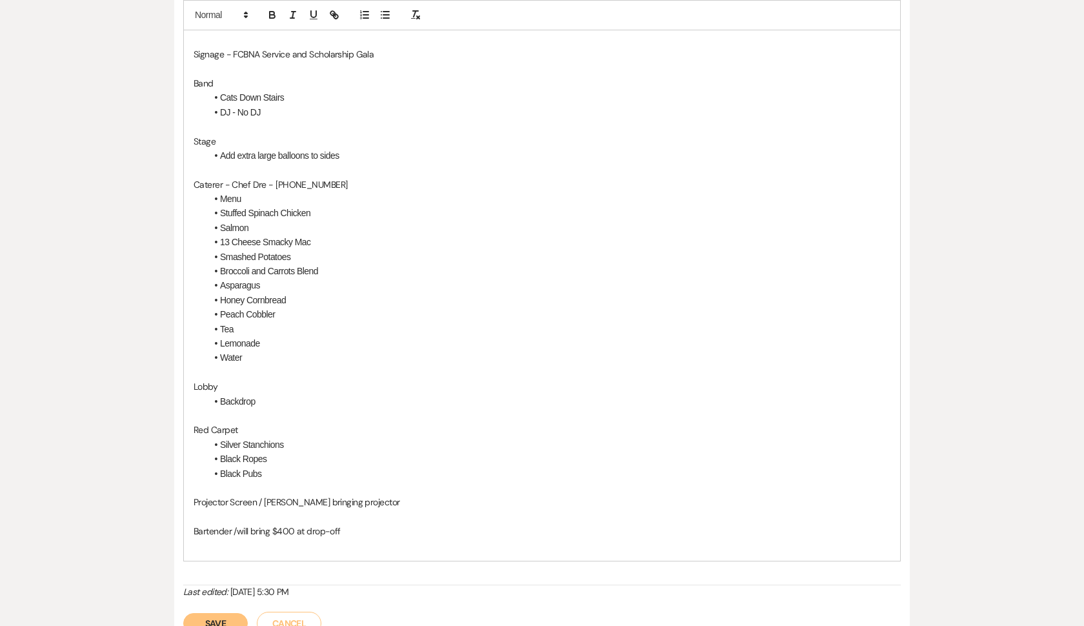
click at [354, 524] on p "Bartender /will bring $400 at drop-off" at bounding box center [542, 531] width 697 height 14
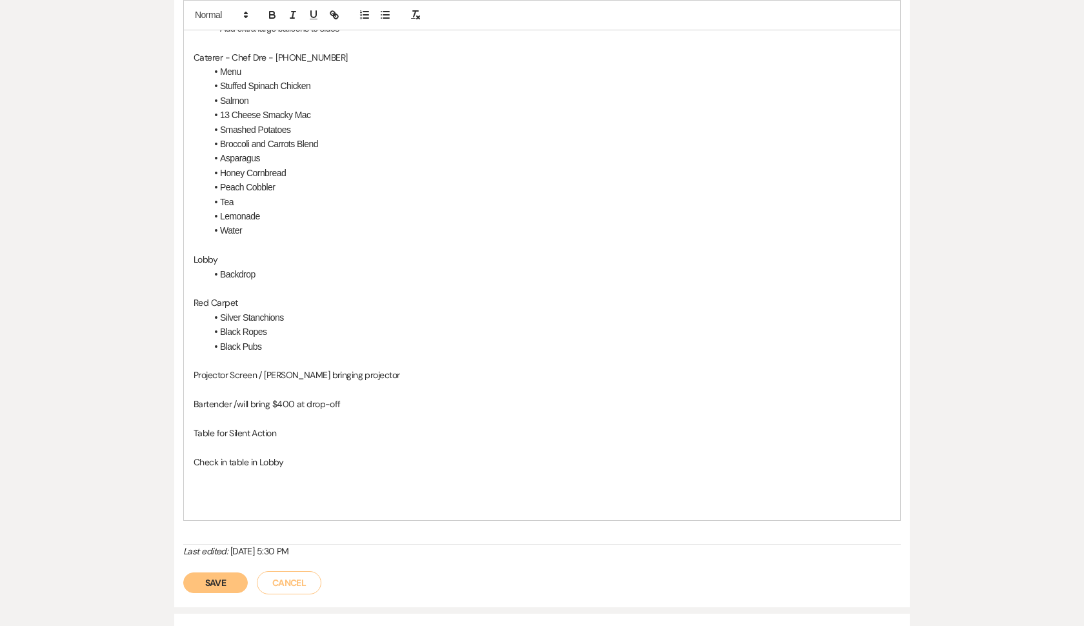
scroll to position [1218, 0]
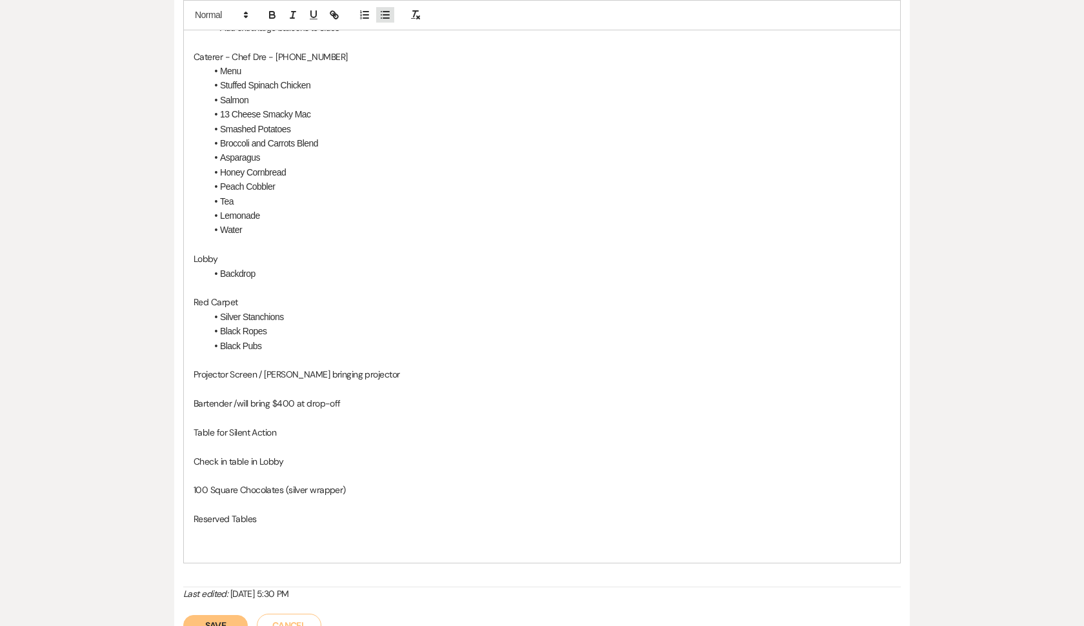
click at [381, 17] on icon "button" at bounding box center [385, 15] width 12 height 12
click at [242, 541] on li at bounding box center [548, 548] width 684 height 14
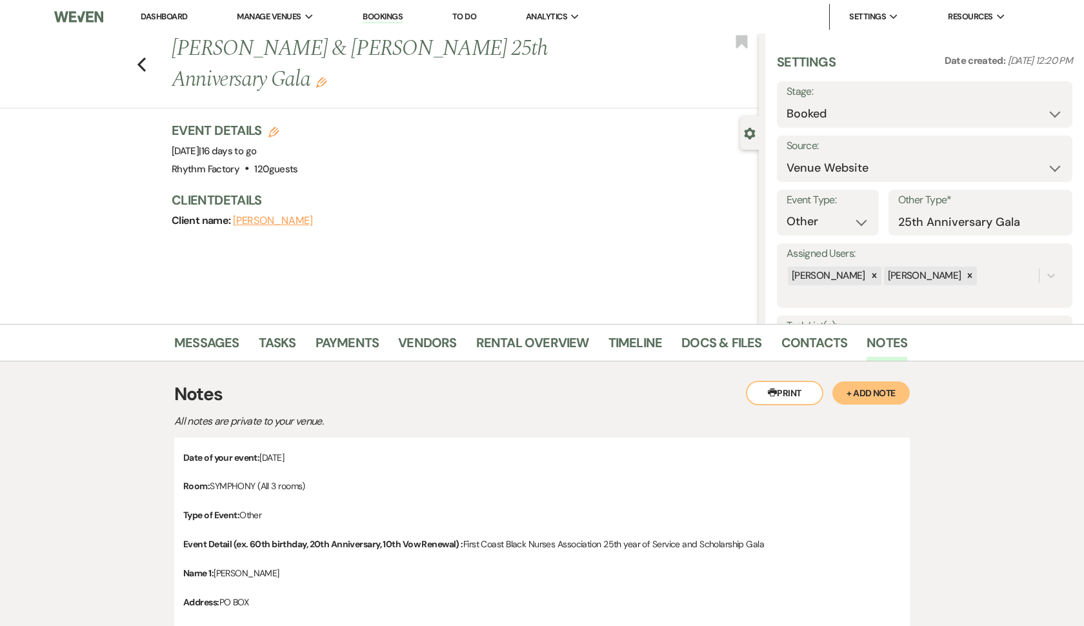
scroll to position [0, 0]
